Goal: Task Accomplishment & Management: Complete application form

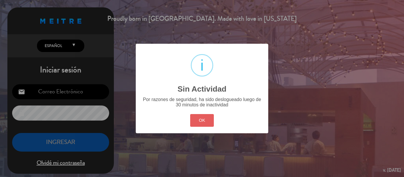
click at [198, 119] on button "OK" at bounding box center [202, 120] width 24 height 13
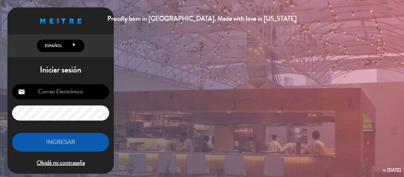
click at [85, 95] on input "email" at bounding box center [60, 91] width 97 height 15
type input "[EMAIL_ADDRESS][DOMAIN_NAME]"
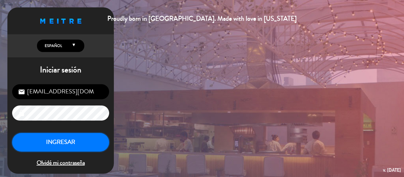
click at [70, 144] on button "INGRESAR" at bounding box center [60, 142] width 97 height 19
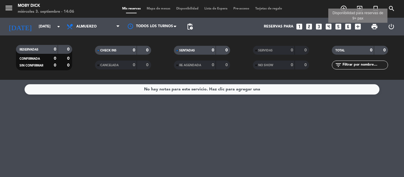
click at [354, 27] on icon "add_box" at bounding box center [358, 27] width 8 height 8
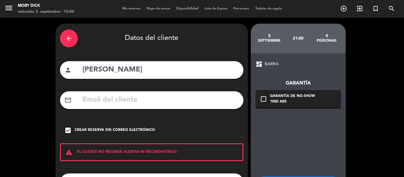
click at [72, 38] on div "arrow_back" at bounding box center [69, 39] width 18 height 18
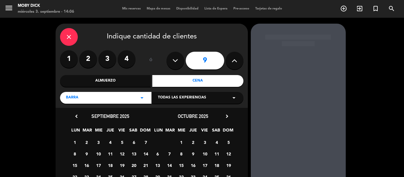
click at [72, 38] on div "close" at bounding box center [69, 37] width 18 height 18
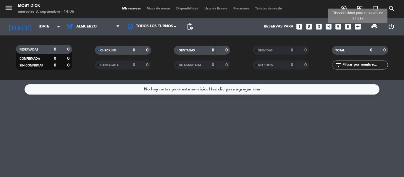
click at [357, 27] on icon "add_box" at bounding box center [358, 27] width 8 height 8
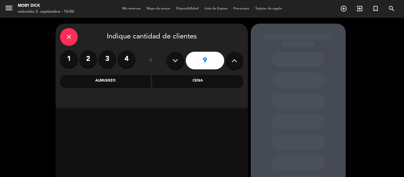
click at [227, 63] on button at bounding box center [235, 61] width 18 height 18
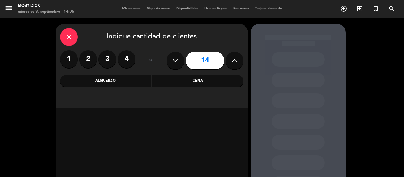
click at [227, 63] on button at bounding box center [235, 61] width 18 height 18
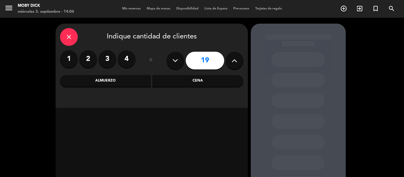
click at [227, 63] on button at bounding box center [235, 61] width 18 height 18
type input "23"
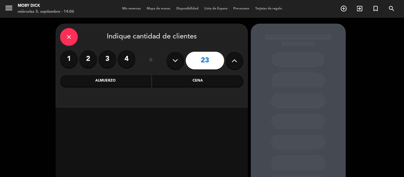
click at [227, 63] on button at bounding box center [235, 61] width 18 height 18
drag, startPoint x: 227, startPoint y: 63, endPoint x: 236, endPoint y: 63, distance: 9.5
click at [236, 63] on button at bounding box center [235, 61] width 18 height 18
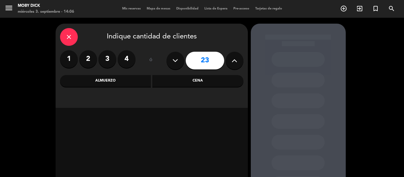
click at [236, 63] on icon at bounding box center [234, 60] width 6 height 9
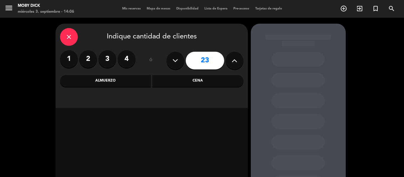
click at [209, 79] on div "Cena" at bounding box center [197, 81] width 91 height 12
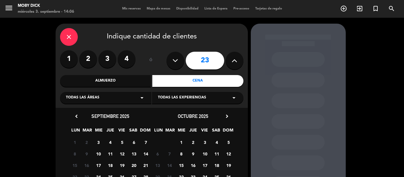
click at [123, 137] on span "5" at bounding box center [122, 142] width 10 height 10
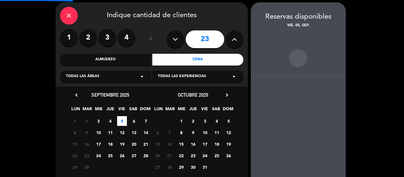
scroll to position [24, 0]
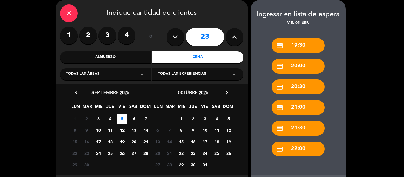
click at [296, 103] on div "credit_card 21:00" at bounding box center [297, 107] width 53 height 15
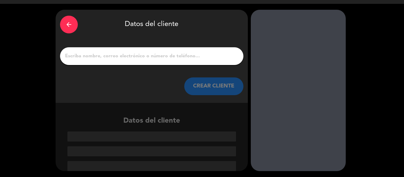
click at [163, 59] on input "1" at bounding box center [151, 56] width 174 height 8
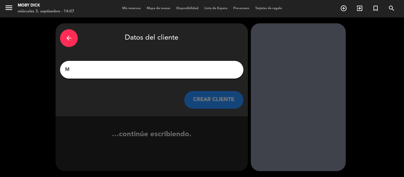
scroll to position [0, 0]
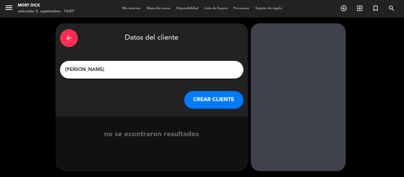
type input "[PERSON_NAME]"
click at [204, 97] on button "CREAR CLIENTE" at bounding box center [213, 100] width 59 height 18
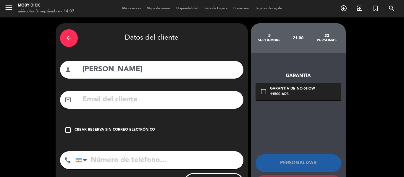
click at [133, 127] on div "Crear reserva sin correo electrónico" at bounding box center [115, 130] width 80 height 6
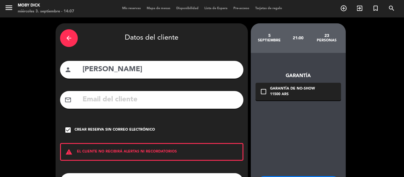
click at [26, 151] on div "arrow_back Datos del cliente person [PERSON_NAME] mail_outline check_box Crear …" at bounding box center [202, 122] width 404 height 210
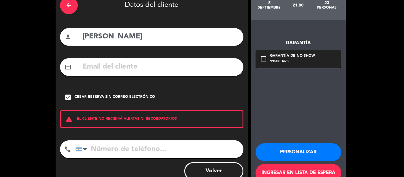
scroll to position [36, 0]
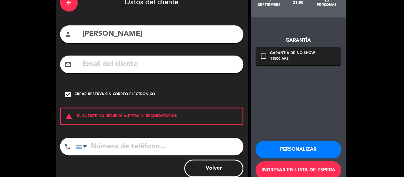
click at [108, 143] on input "tel" at bounding box center [159, 147] width 168 height 18
type input "1158013791"
click at [279, 153] on button "Personalizar" at bounding box center [298, 150] width 86 height 18
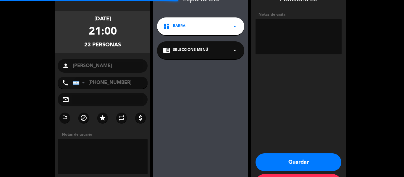
scroll to position [24, 0]
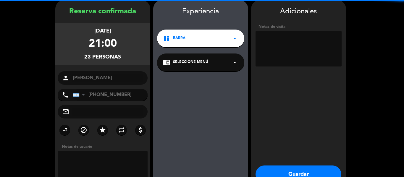
click at [282, 39] on textarea at bounding box center [298, 48] width 86 height 35
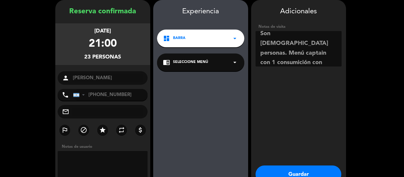
scroll to position [14, 0]
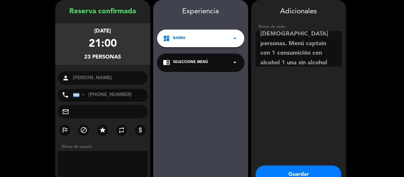
type textarea "Son [DEMOGRAPHIC_DATA] personas. Menú captain con 1 consumición con alcohol 1 u…"
click at [303, 171] on button "Guardar" at bounding box center [298, 175] width 86 height 18
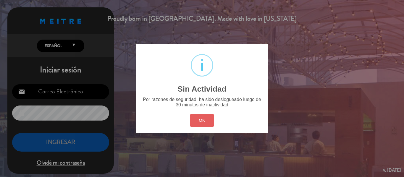
click at [198, 120] on button "OK" at bounding box center [202, 120] width 24 height 13
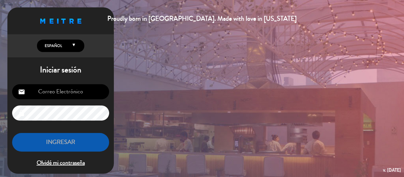
click at [67, 94] on input "email" at bounding box center [60, 91] width 97 height 15
type input "[EMAIL_ADDRESS][DOMAIN_NAME]"
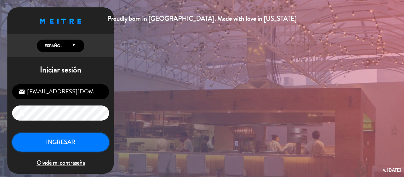
click at [60, 147] on button "INGRESAR" at bounding box center [60, 142] width 97 height 19
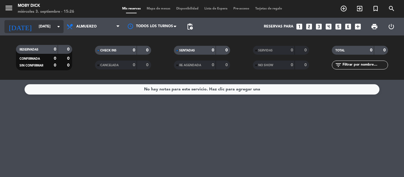
click at [56, 22] on input "[DATE]" at bounding box center [61, 27] width 50 height 10
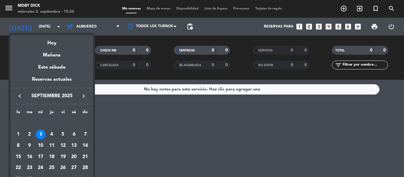
click at [60, 132] on div "5" at bounding box center [63, 134] width 10 height 10
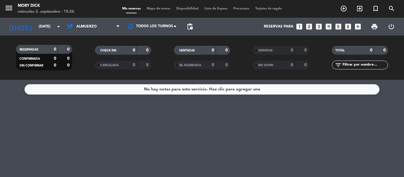
type input "[DATE]"
click at [98, 30] on span "Almuerzo" at bounding box center [93, 26] width 59 height 13
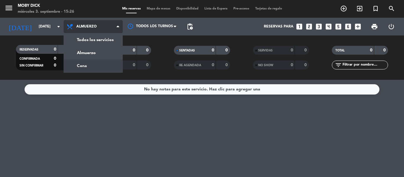
click at [85, 68] on div "menu Moby Dick [DATE] 3. septiembre - 15:26 Mis reservas Mapa de mesas Disponib…" at bounding box center [202, 40] width 404 height 80
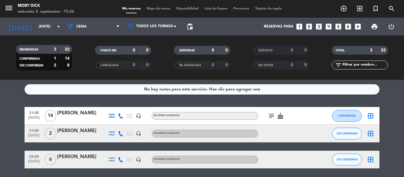
click at [0, 129] on bookings-row "21:00 [DATE] [PERSON_NAME] headset_mic Sin menú asignado subject cake CONFIRMAD…" at bounding box center [202, 137] width 404 height 61
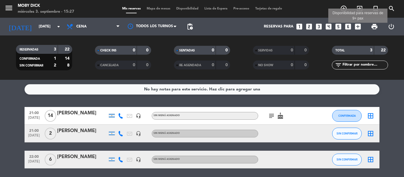
click at [360, 25] on icon "add_box" at bounding box center [358, 27] width 8 height 8
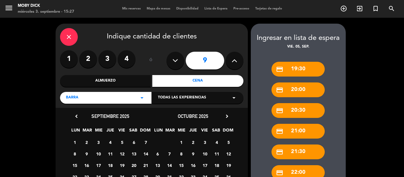
click at [231, 62] on button at bounding box center [235, 61] width 18 height 18
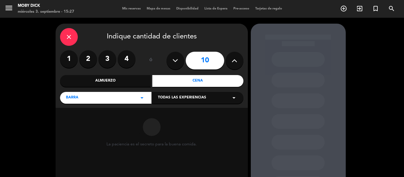
click at [231, 62] on button at bounding box center [235, 61] width 18 height 18
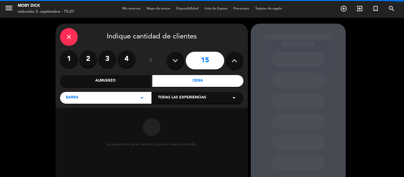
click at [231, 62] on button at bounding box center [235, 61] width 18 height 18
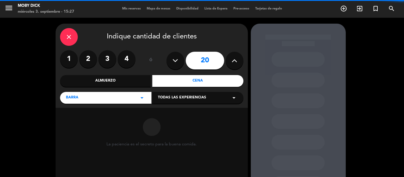
click at [231, 62] on button at bounding box center [235, 61] width 18 height 18
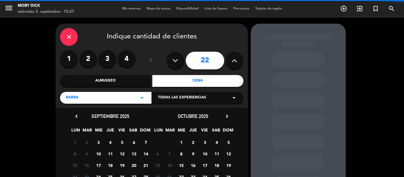
click at [231, 62] on button at bounding box center [235, 61] width 18 height 18
type input "23"
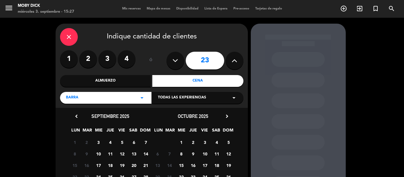
click at [123, 143] on span "5" at bounding box center [122, 142] width 10 height 10
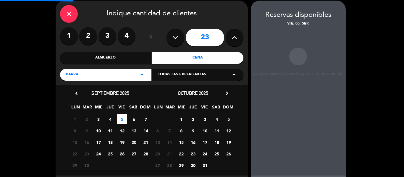
scroll to position [24, 0]
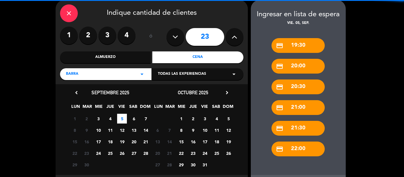
click at [136, 73] on div "BARRA arrow_drop_down" at bounding box center [105, 74] width 91 height 12
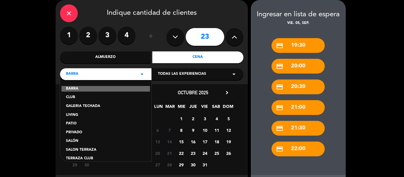
click at [86, 141] on div "SALÓN" at bounding box center [106, 141] width 80 height 6
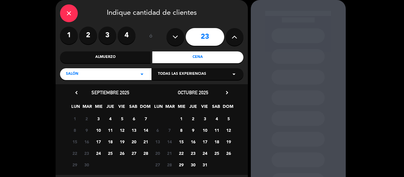
click at [124, 115] on span "5" at bounding box center [122, 119] width 10 height 10
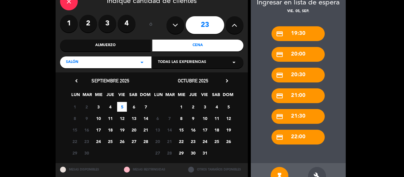
scroll to position [47, 0]
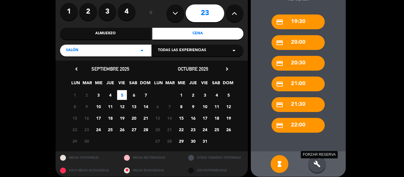
click at [319, 161] on icon "build" at bounding box center [316, 164] width 7 height 7
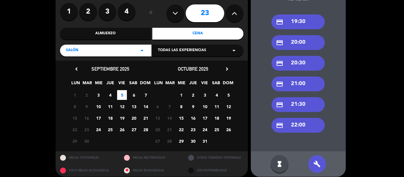
click at [309, 78] on div "credit_card 21:00" at bounding box center [297, 84] width 53 height 15
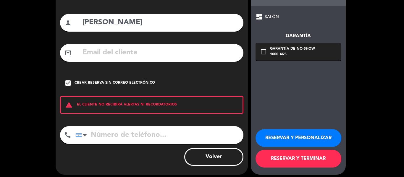
click at [146, 46] on div "mail_outline" at bounding box center [151, 53] width 183 height 18
click at [107, 137] on input "tel" at bounding box center [159, 135] width 168 height 18
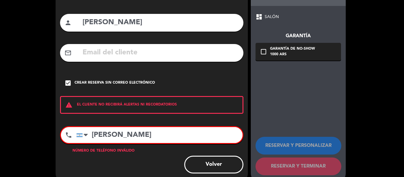
type input "[PERSON_NAME]"
drag, startPoint x: 151, startPoint y: 132, endPoint x: 67, endPoint y: 147, distance: 86.1
click at [67, 147] on div "phone [GEOGRAPHIC_DATA] +1 [GEOGRAPHIC_DATA] +44 [GEOGRAPHIC_DATA] ([GEOGRAPHIC…" at bounding box center [151, 137] width 183 height 22
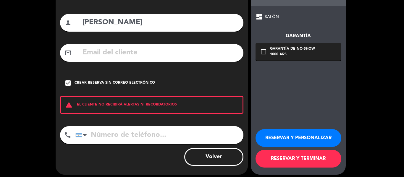
drag, startPoint x: 151, startPoint y: 20, endPoint x: 67, endPoint y: 20, distance: 84.9
click at [67, 20] on div "person [PERSON_NAME]" at bounding box center [151, 23] width 183 height 18
paste input "[PERSON_NAME]"
type input "[PERSON_NAME]"
click at [109, 132] on input "tel" at bounding box center [159, 135] width 168 height 18
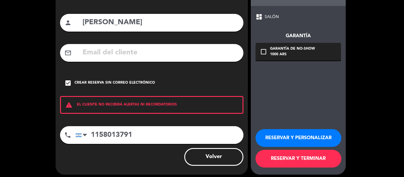
type input "1158013791"
click at [302, 138] on button "RESERVAR Y PERSONALIZAR" at bounding box center [298, 138] width 86 height 18
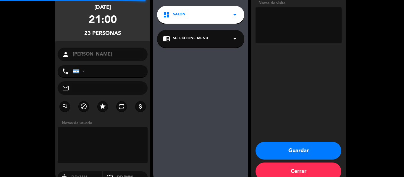
type input "[PHONE_NUMBER]"
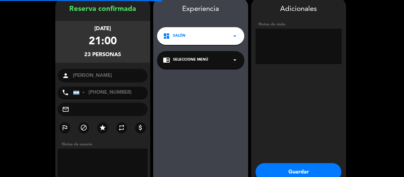
scroll to position [24, 0]
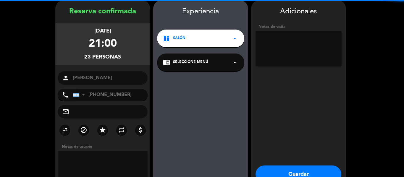
click at [308, 58] on textarea at bounding box center [298, 48] width 86 height 35
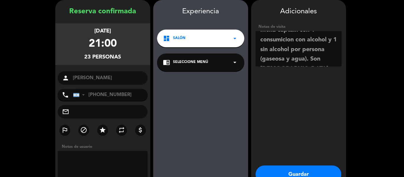
scroll to position [14, 0]
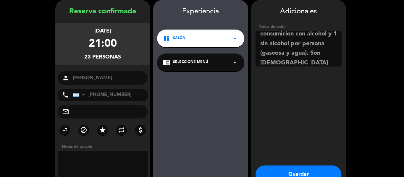
type textarea "Menú captain con 1 consumicion con alcohol y 1 sin alcohol por persona (gaseosa…"
click at [280, 169] on button "Guardar" at bounding box center [298, 175] width 86 height 18
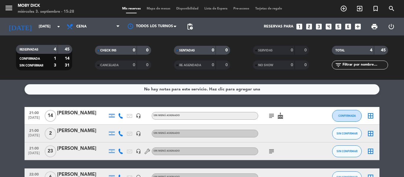
click at [17, 120] on bookings-row "21:00 [DATE] [PERSON_NAME] headset_mic Sin menú asignado subject cake CONFIRMAD…" at bounding box center [202, 146] width 404 height 79
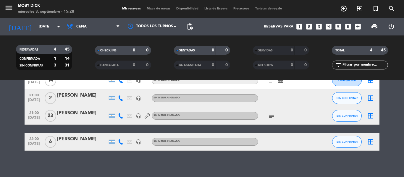
scroll to position [39, 0]
